Goal: Task Accomplishment & Management: Manage account settings

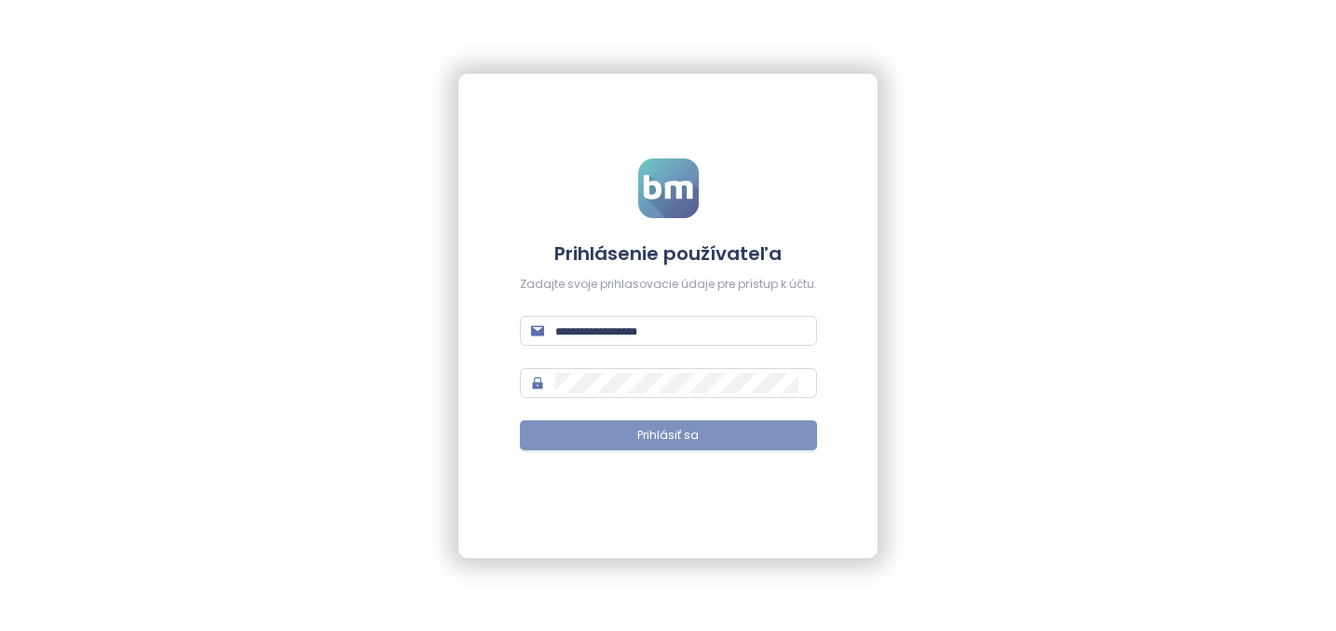
type input "**********"
click at [714, 434] on button "Prihlásiť sa" at bounding box center [668, 435] width 297 height 30
